Goal: Task Accomplishment & Management: Manage account settings

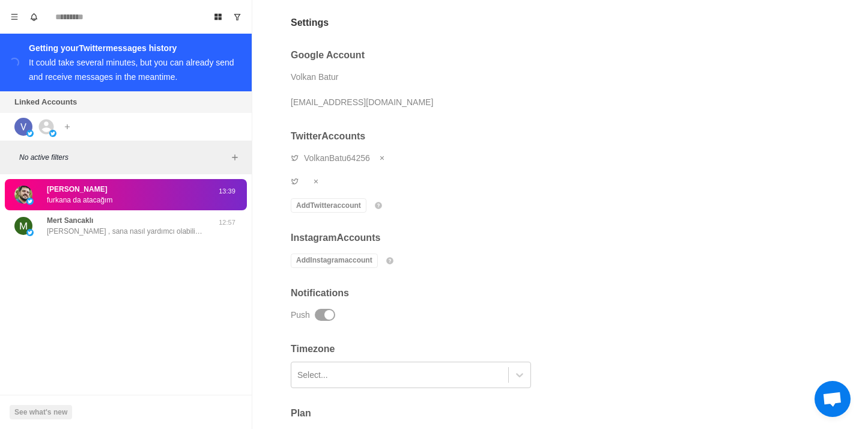
scroll to position [19, 0]
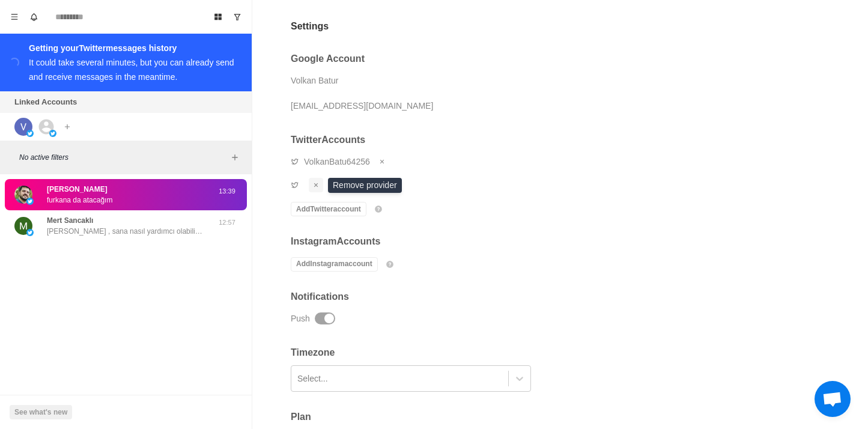
click at [315, 187] on icon "Remove account" at bounding box center [315, 184] width 7 height 7
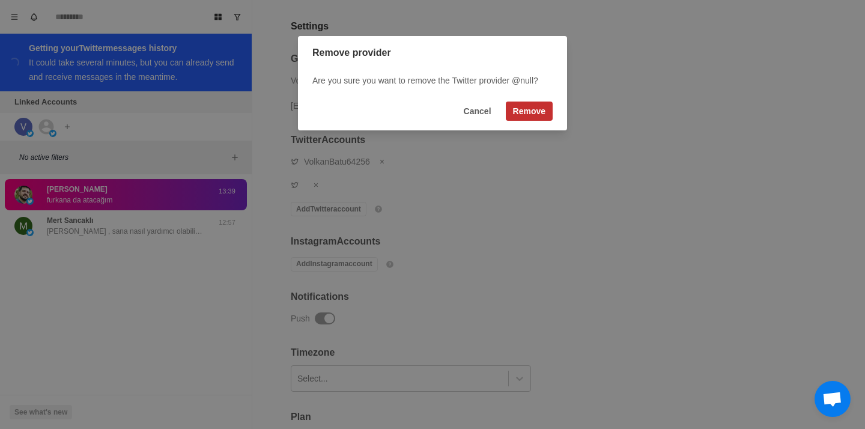
click at [542, 120] on button "Remove" at bounding box center [529, 110] width 47 height 19
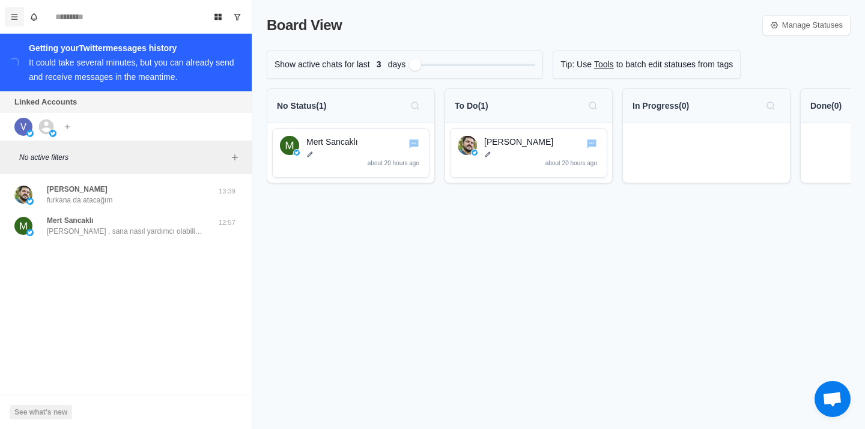
click at [16, 20] on icon "Menu" at bounding box center [14, 17] width 8 height 8
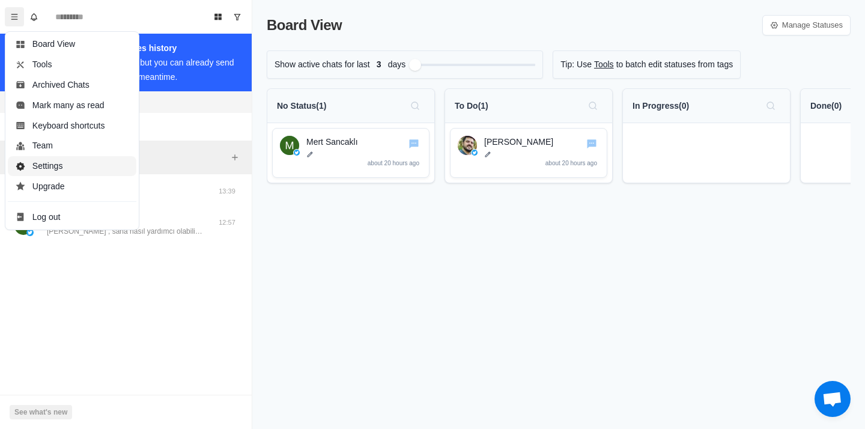
click at [61, 162] on button "Settings" at bounding box center [72, 166] width 128 height 20
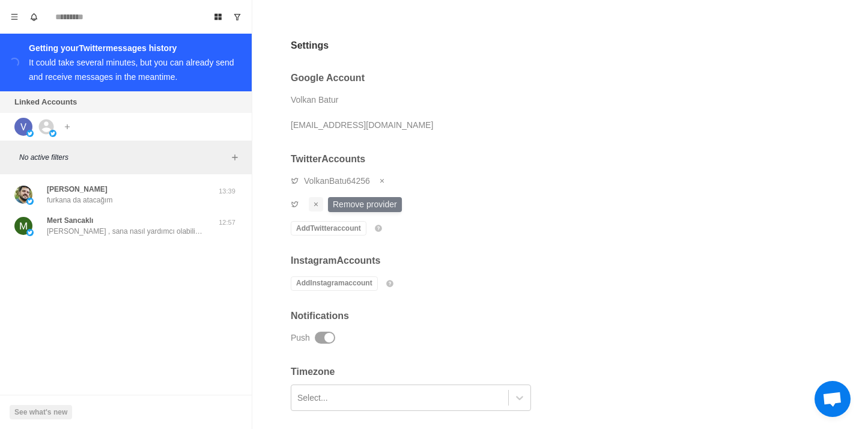
click at [317, 200] on button "Remove account" at bounding box center [316, 204] width 14 height 14
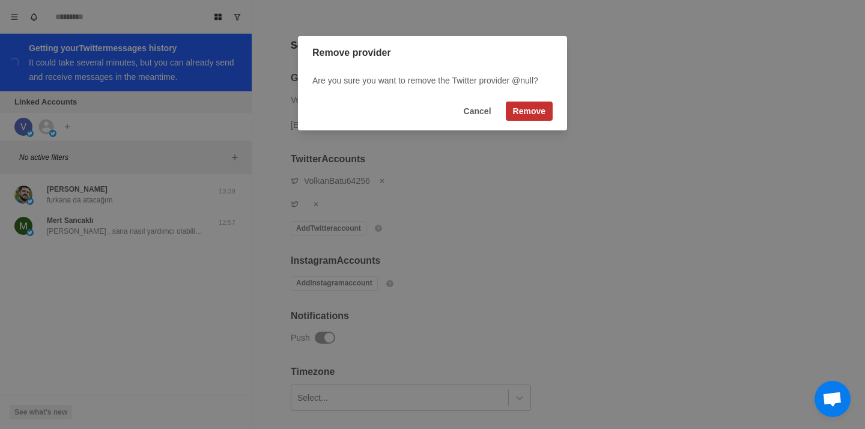
click at [525, 111] on button "Remove" at bounding box center [529, 110] width 47 height 19
click at [483, 112] on button "Cancel" at bounding box center [477, 110] width 42 height 19
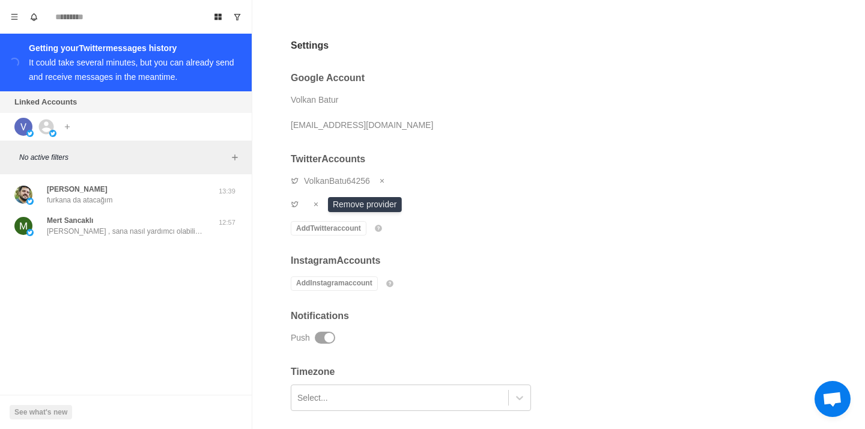
click at [361, 338] on div "Push" at bounding box center [483, 337] width 384 height 18
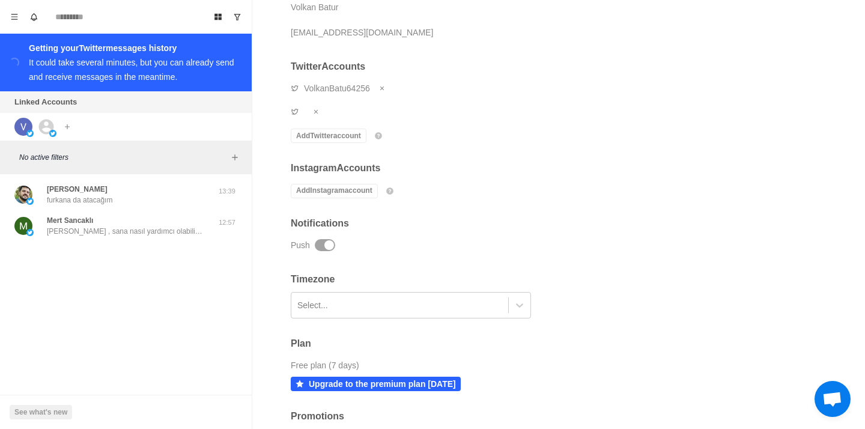
scroll to position [156, 0]
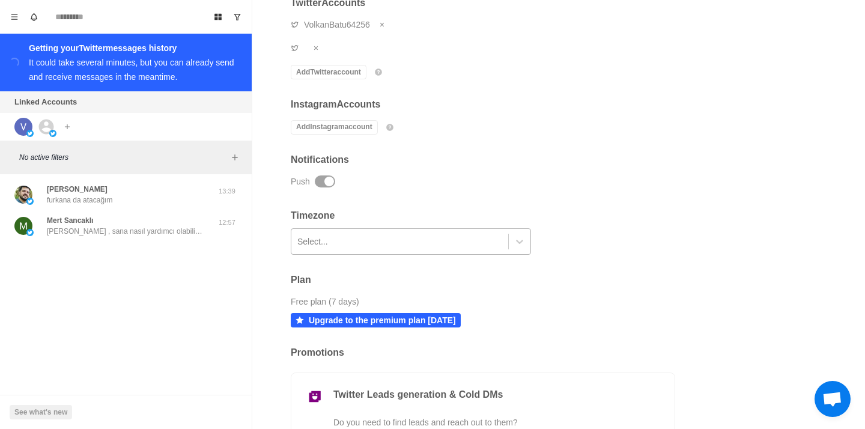
click at [324, 235] on div at bounding box center [399, 241] width 205 height 20
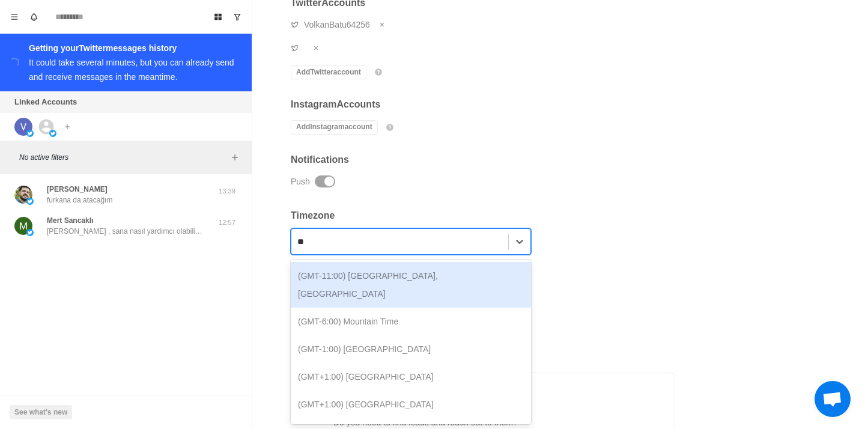
type input "***"
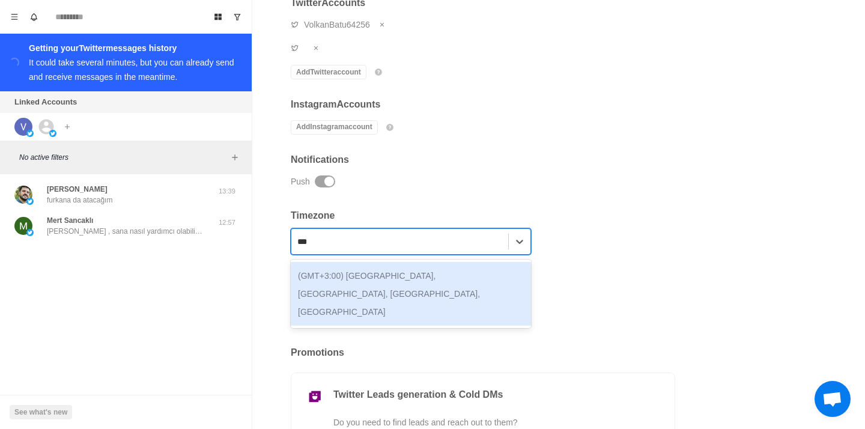
click at [342, 274] on div "(GMT+3:00) Istanbul, Moscow, St. Petersburg, Volgograd" at bounding box center [411, 294] width 240 height 64
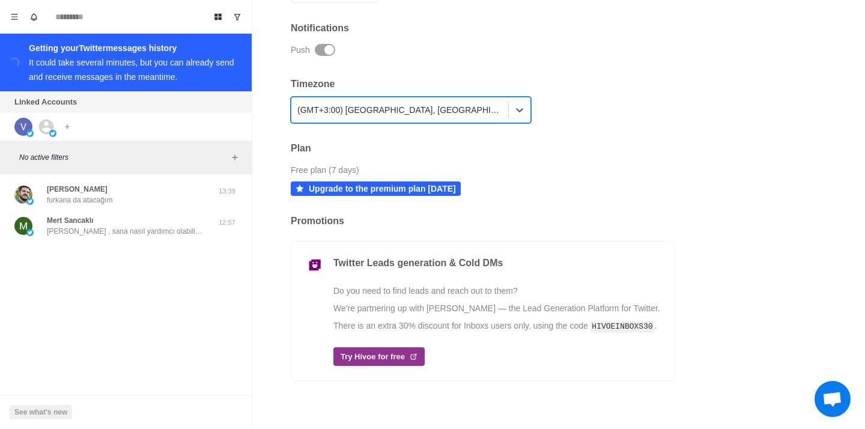
scroll to position [295, 0]
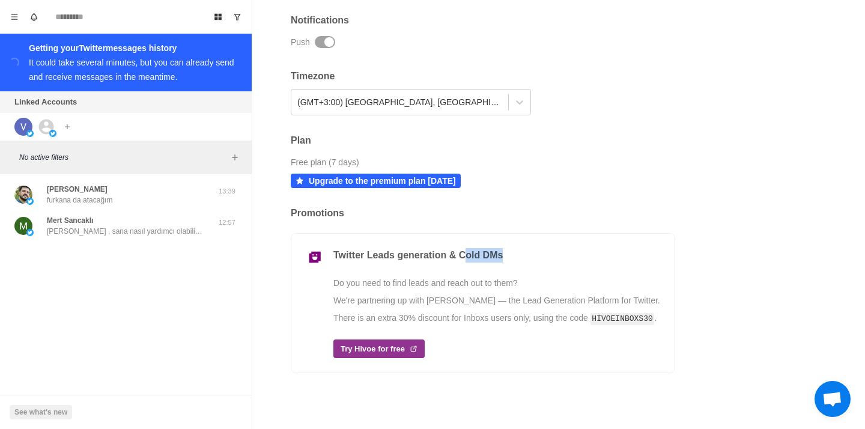
drag, startPoint x: 465, startPoint y: 257, endPoint x: 477, endPoint y: 264, distance: 14.5
click at [477, 265] on div "Twitter Leads generation & Cold DMs Do you need to find leads and reach out to …" at bounding box center [496, 303] width 327 height 110
click at [452, 282] on p "Do you need to find leads and reach out to them?" at bounding box center [496, 283] width 327 height 13
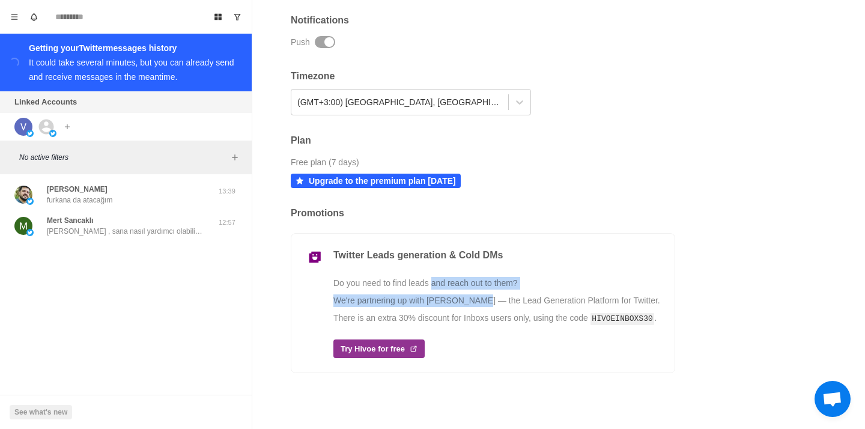
drag, startPoint x: 436, startPoint y: 286, endPoint x: 479, endPoint y: 296, distance: 44.4
click at [479, 296] on div "Twitter Leads generation & Cold DMs Do you need to find leads and reach out to …" at bounding box center [496, 303] width 327 height 110
click at [479, 296] on p "We're partnering up with [PERSON_NAME] — the Lead Generation Platform for Twitt…" at bounding box center [496, 300] width 327 height 13
drag, startPoint x: 430, startPoint y: 301, endPoint x: 455, endPoint y: 302, distance: 24.6
click at [455, 302] on p "We're partnering up with [PERSON_NAME] — the Lead Generation Platform for Twitt…" at bounding box center [496, 300] width 327 height 13
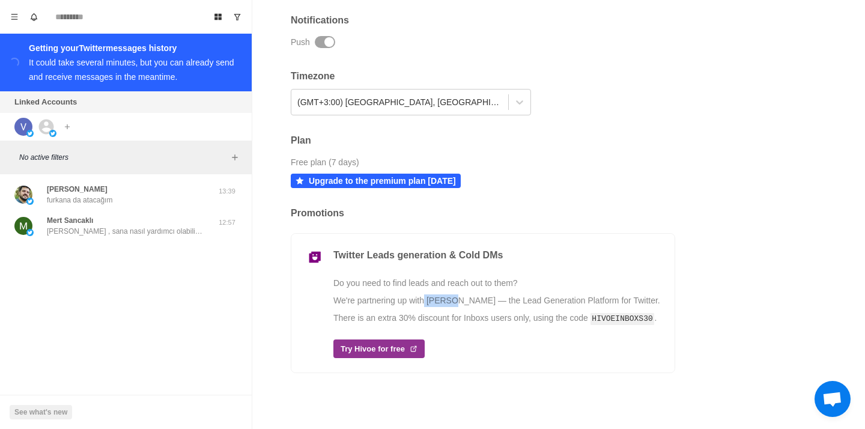
copy p "Hivoe"
